Goal: Book appointment/travel/reservation

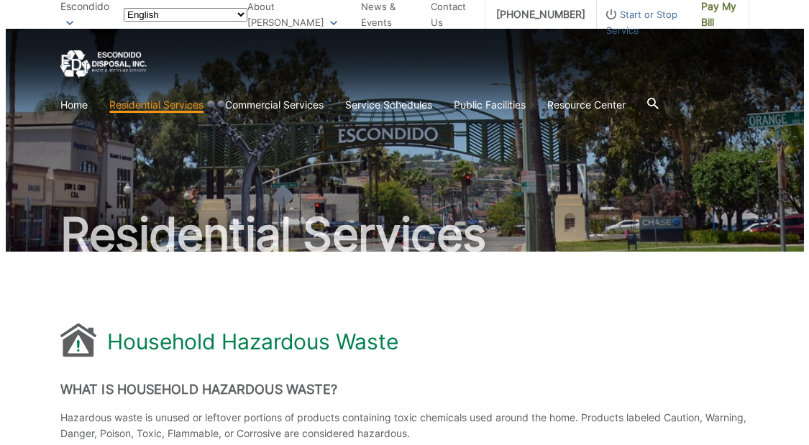
scroll to position [1100, 0]
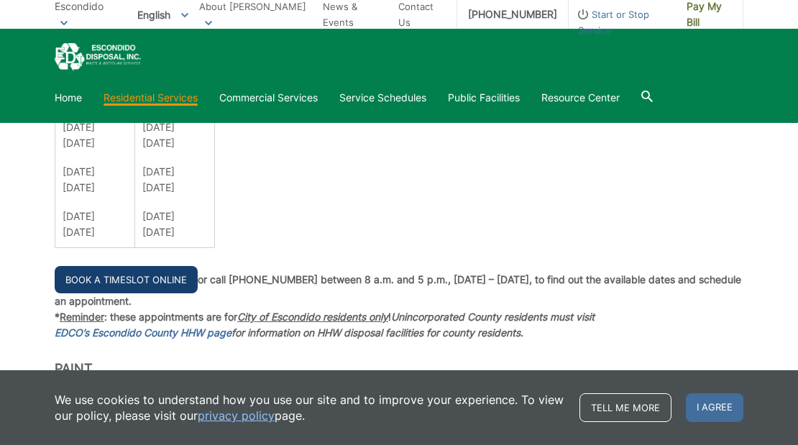
click at [145, 283] on link "Book a Timeslot Online" at bounding box center [126, 279] width 143 height 27
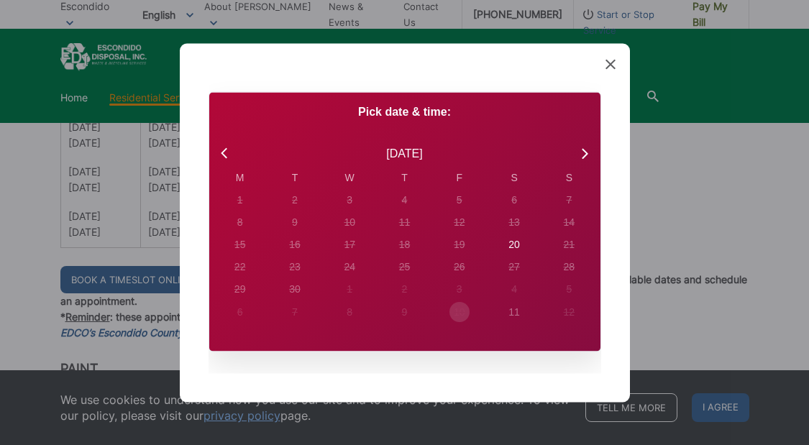
scroll to position [28, 0]
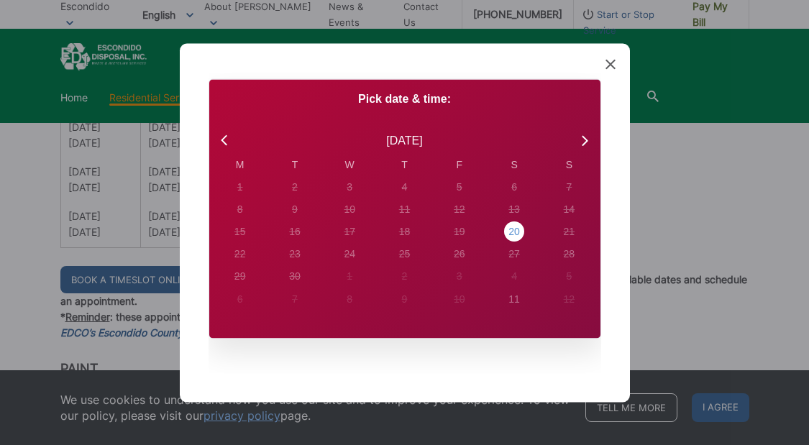
click at [243, 194] on div "20" at bounding box center [240, 186] width 6 height 15
radio input "true"
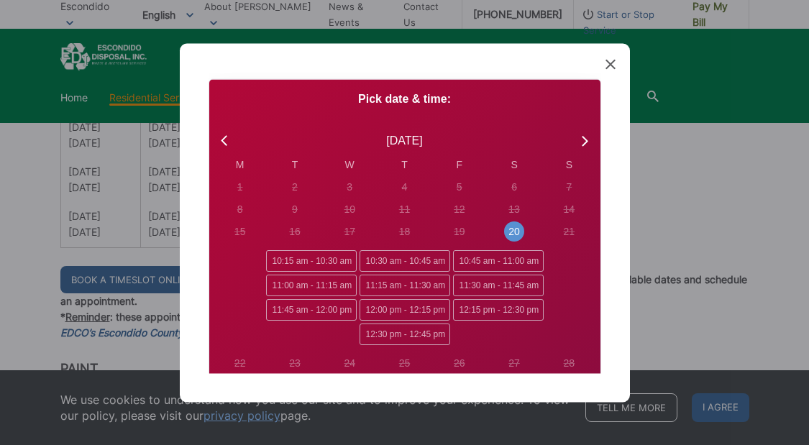
scroll to position [0, 0]
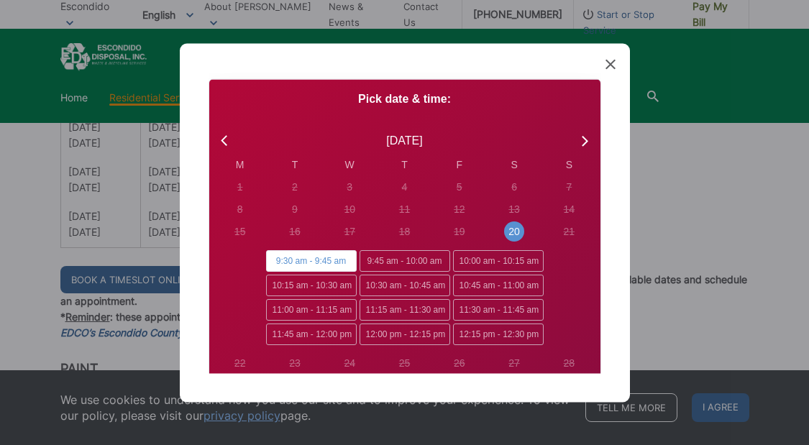
click at [303, 261] on span "9:30 am - 9:45 am" at bounding box center [311, 261] width 91 height 22
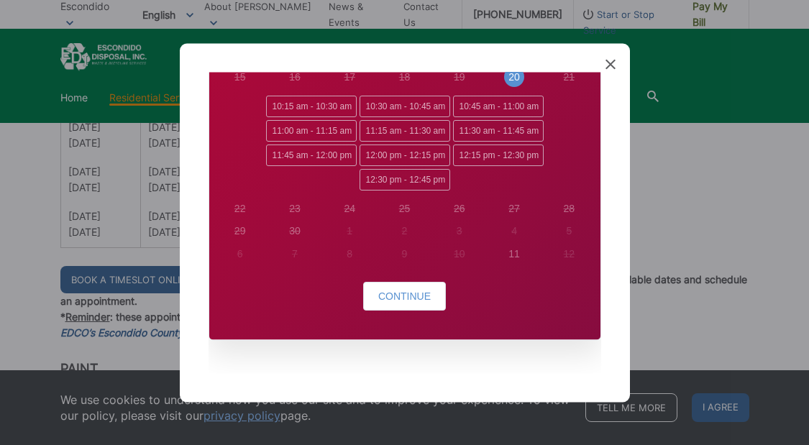
scroll to position [183, 0]
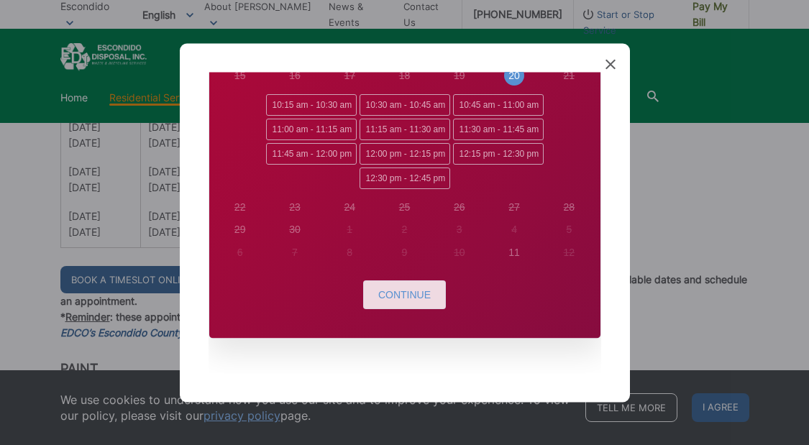
click at [413, 297] on span "Continue" at bounding box center [404, 295] width 52 height 12
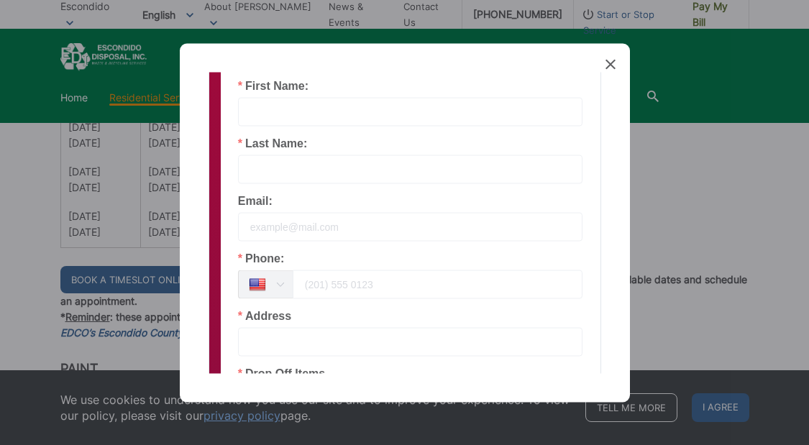
click at [291, 108] on input "text" at bounding box center [410, 111] width 345 height 29
type input "DOROTHY"
type input "BELL"
type input "e"
type input "dabell1@cox.net"
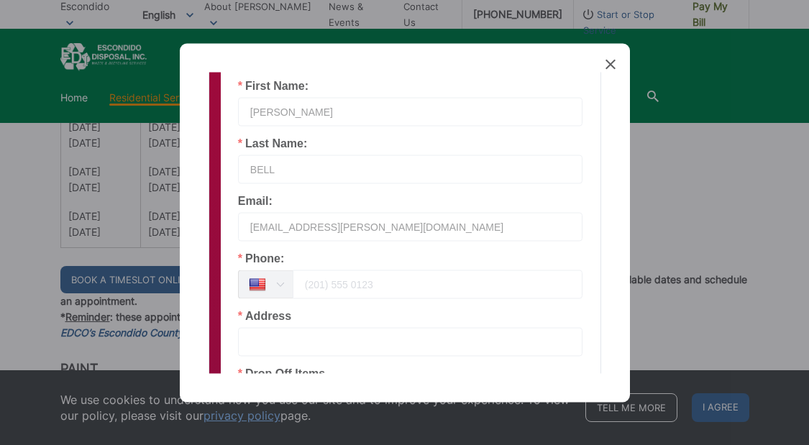
click at [324, 283] on input "tel" at bounding box center [438, 284] width 291 height 29
type input "7607470464"
click at [301, 345] on input "text" at bounding box center [410, 341] width 345 height 29
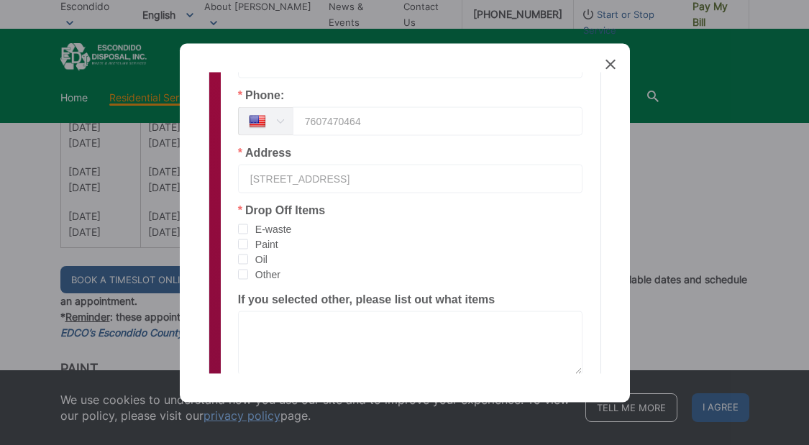
scroll to position [375, 0]
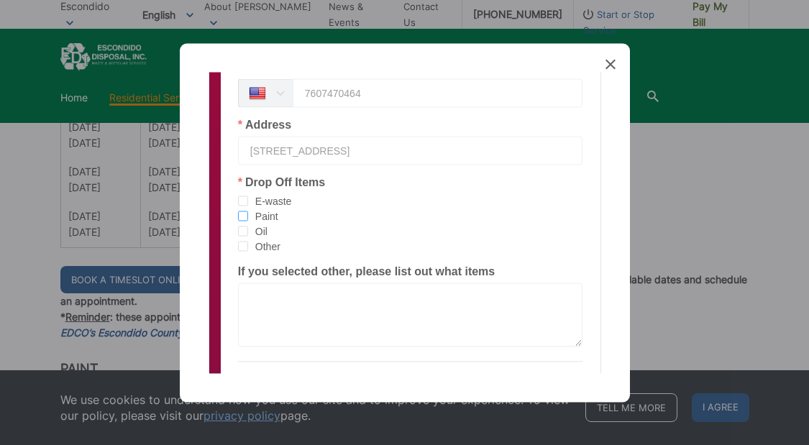
type input "609 S MIDWAY DR, ESC 92027"
drag, startPoint x: 242, startPoint y: 219, endPoint x: 242, endPoint y: 230, distance: 10.8
click at [242, 219] on span "checkbox-group" at bounding box center [243, 216] width 10 height 10
click at [248, 211] on input "Paint" at bounding box center [248, 211] width 0 height 0
click at [242, 247] on span "checkbox-group" at bounding box center [243, 246] width 10 height 10
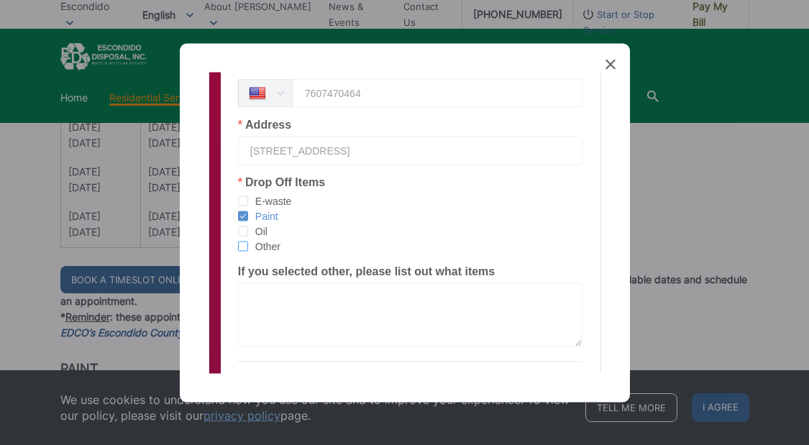
click at [248, 241] on input "Other" at bounding box center [248, 241] width 0 height 0
click at [249, 288] on textarea at bounding box center [410, 315] width 345 height 64
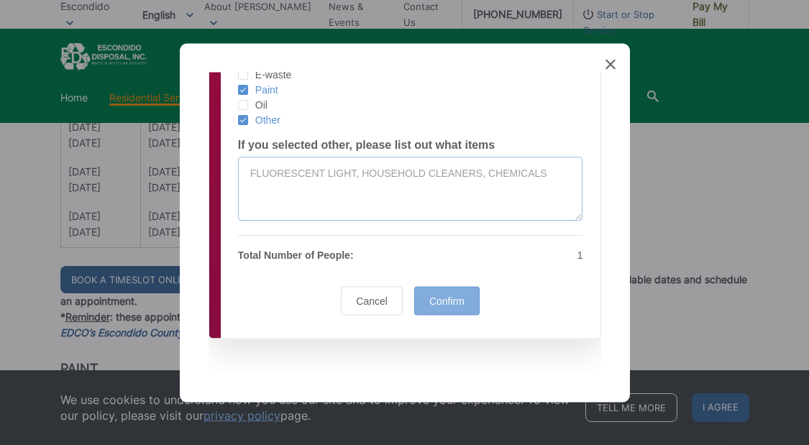
type textarea "FLUORESCENT LIGHT, HOUSEHOLD CLEANERS, CHEMICALS"
click at [447, 305] on div "Confirm" at bounding box center [446, 300] width 65 height 29
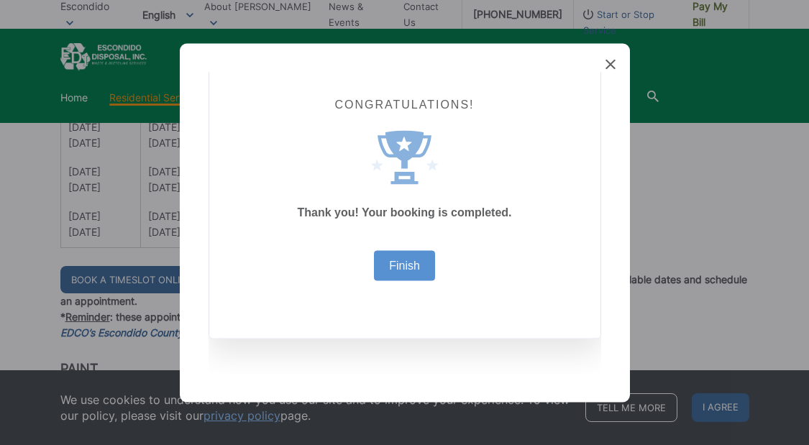
scroll to position [35, 0]
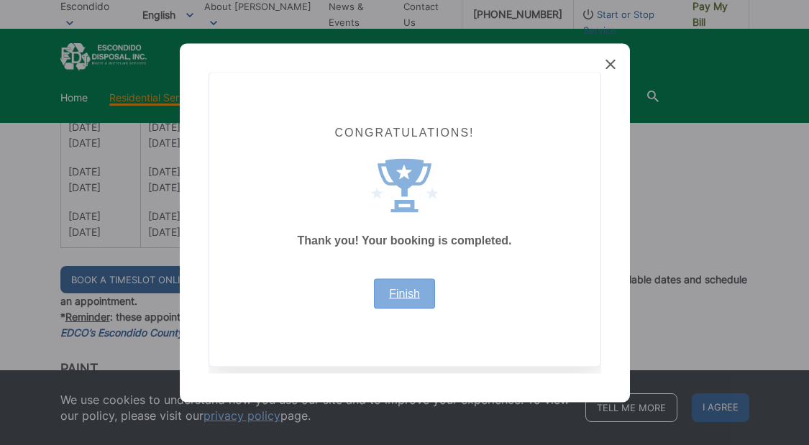
click at [393, 296] on link "Finish" at bounding box center [404, 294] width 31 height 12
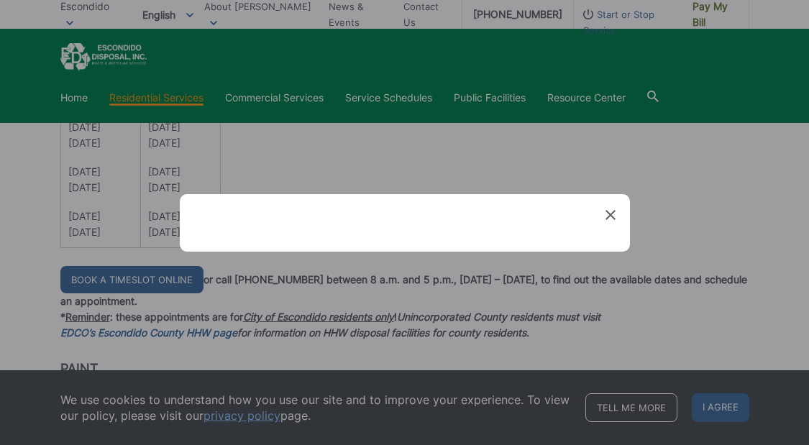
scroll to position [0, 0]
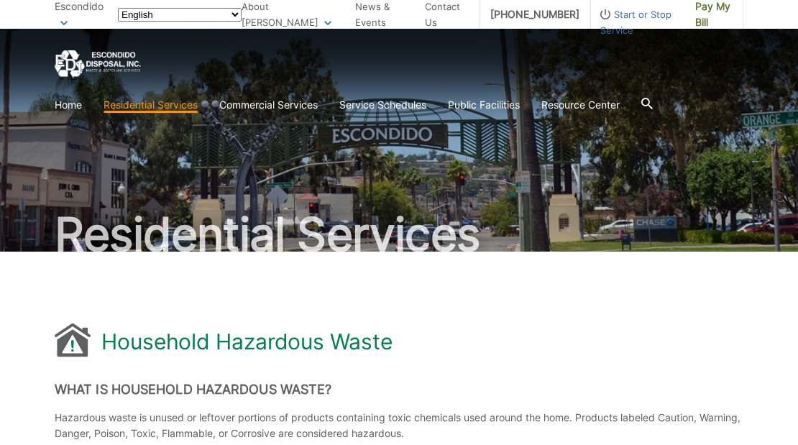
scroll to position [1100, 0]
